Goal: Navigation & Orientation: Find specific page/section

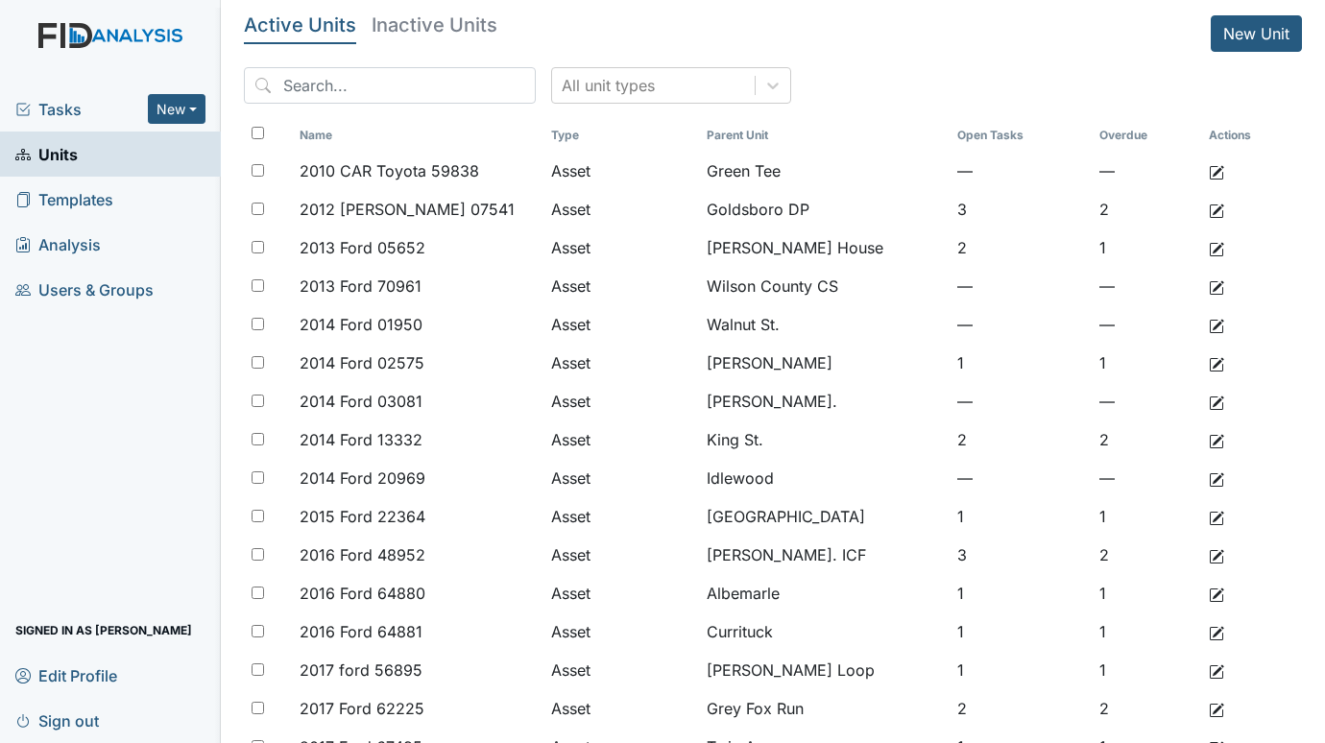
click at [56, 105] on span "Tasks" at bounding box center [81, 109] width 133 height 23
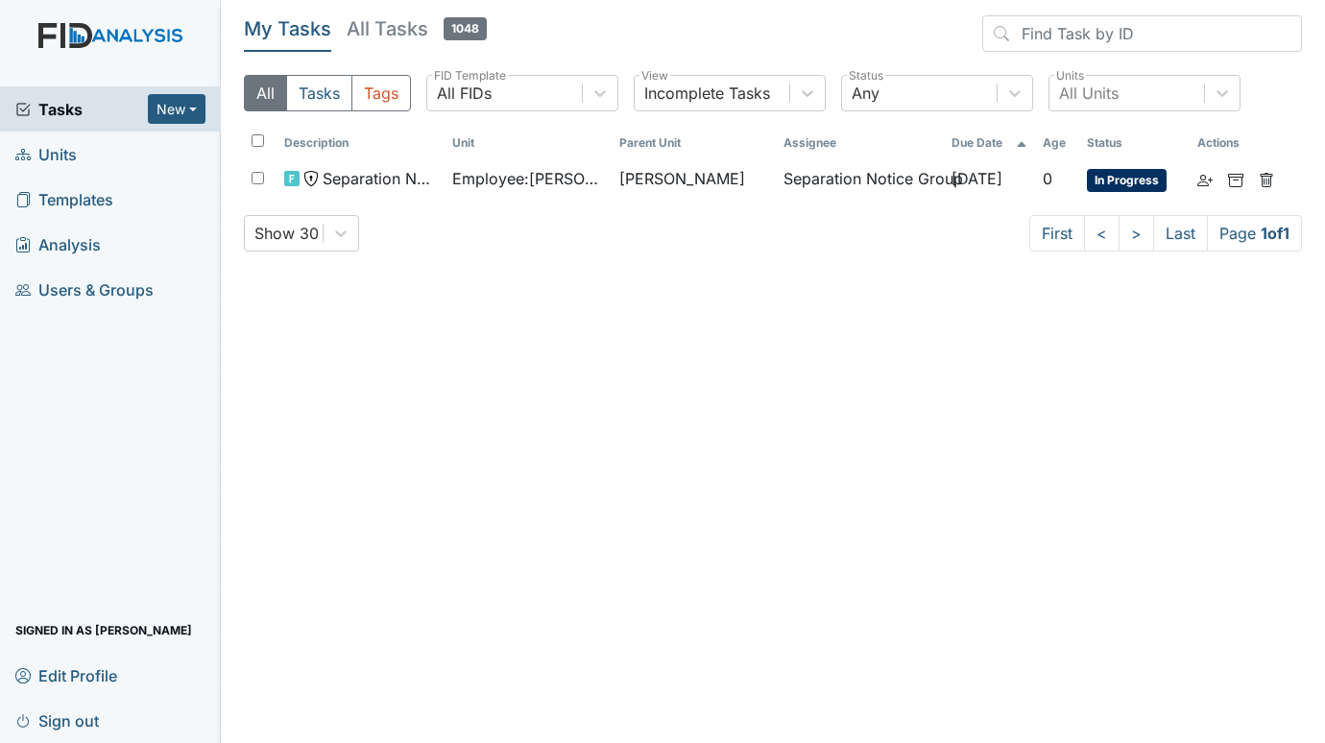
click at [80, 154] on link "Units" at bounding box center [110, 154] width 221 height 45
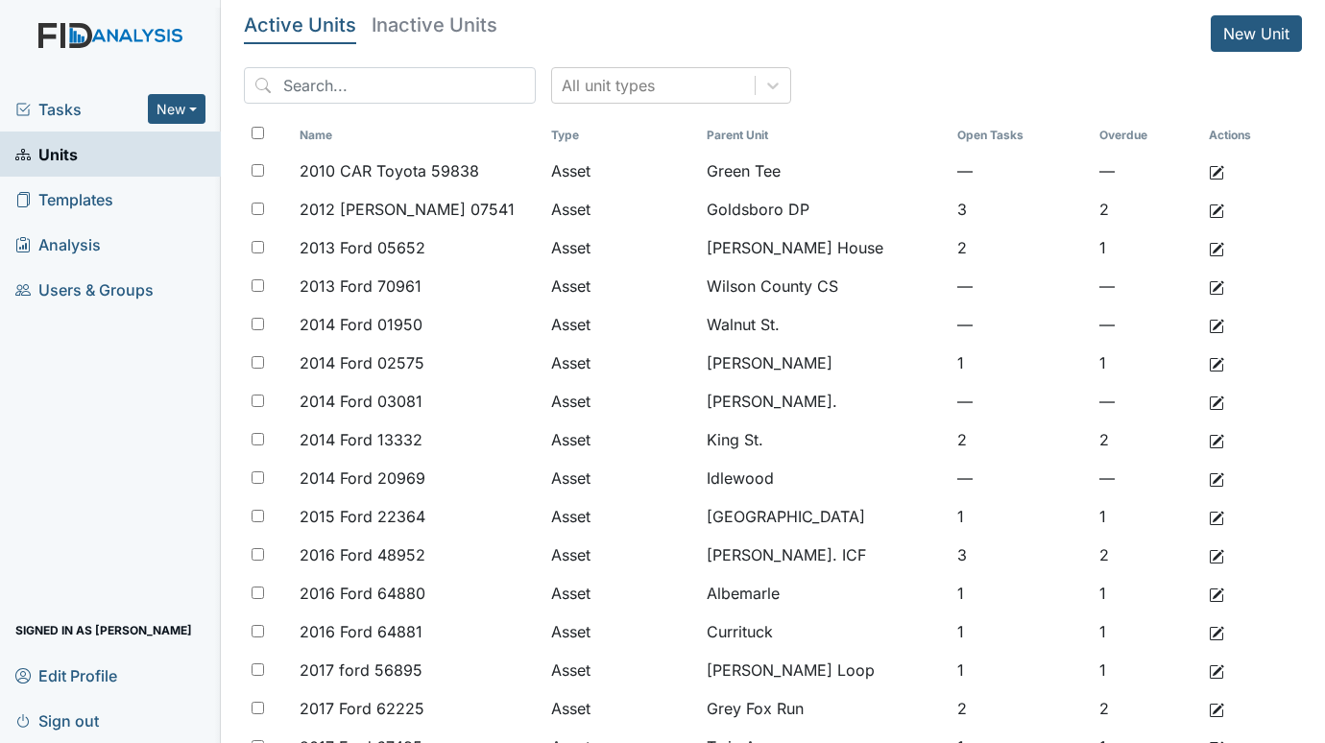
click at [48, 105] on span "Tasks" at bounding box center [81, 109] width 133 height 23
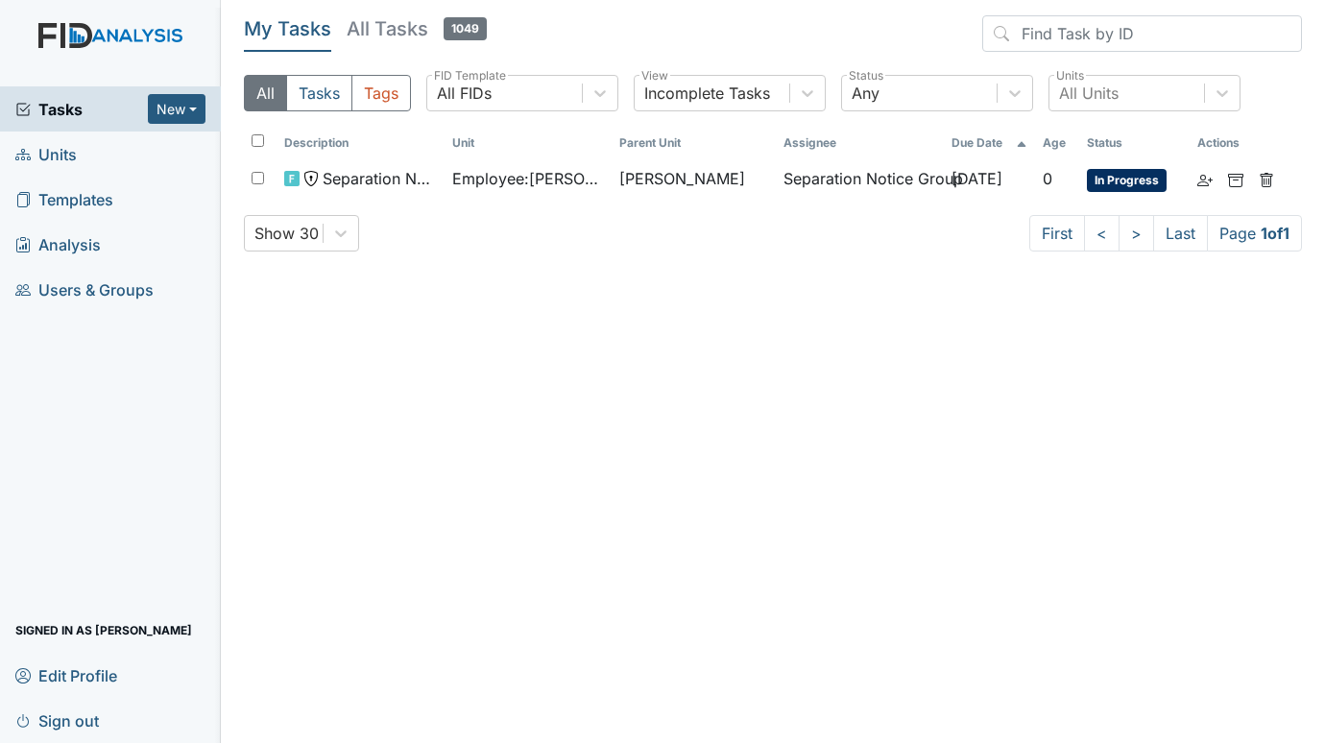
click at [58, 153] on span "Units" at bounding box center [45, 154] width 61 height 30
